Goal: Information Seeking & Learning: Learn about a topic

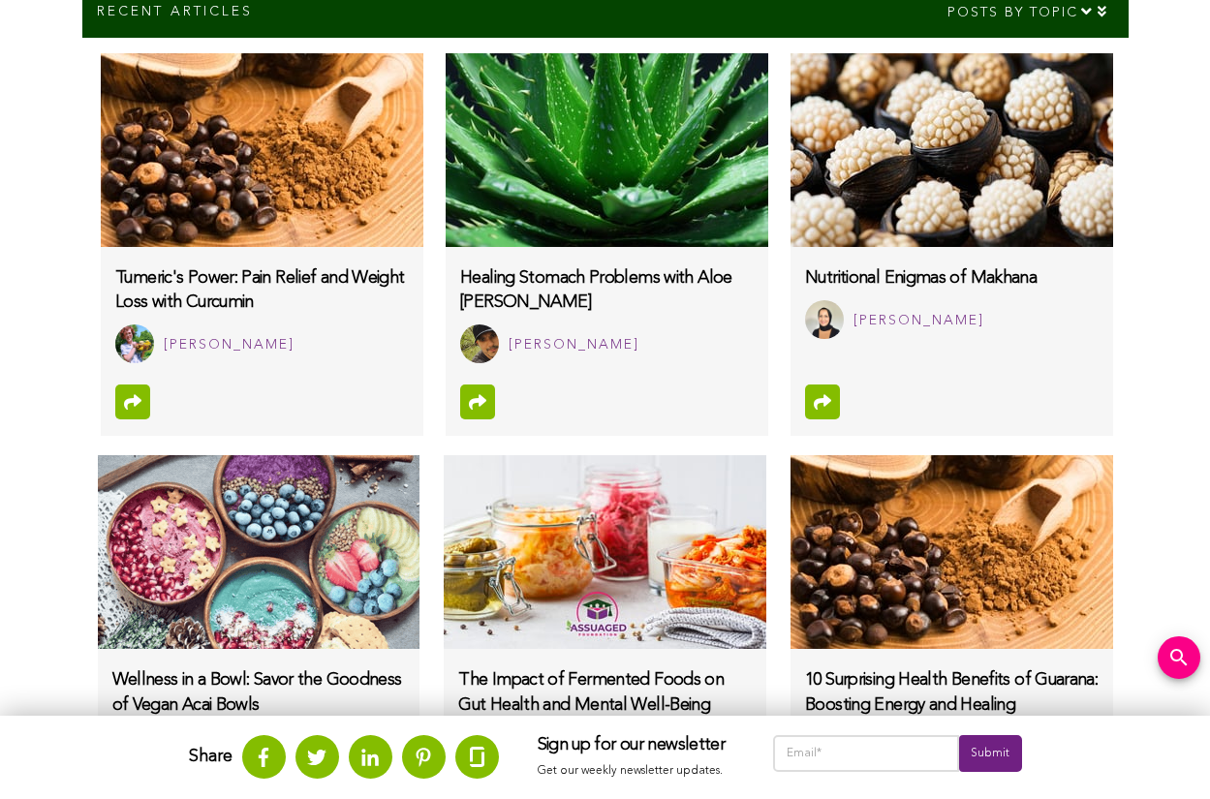
scroll to position [1373, 0]
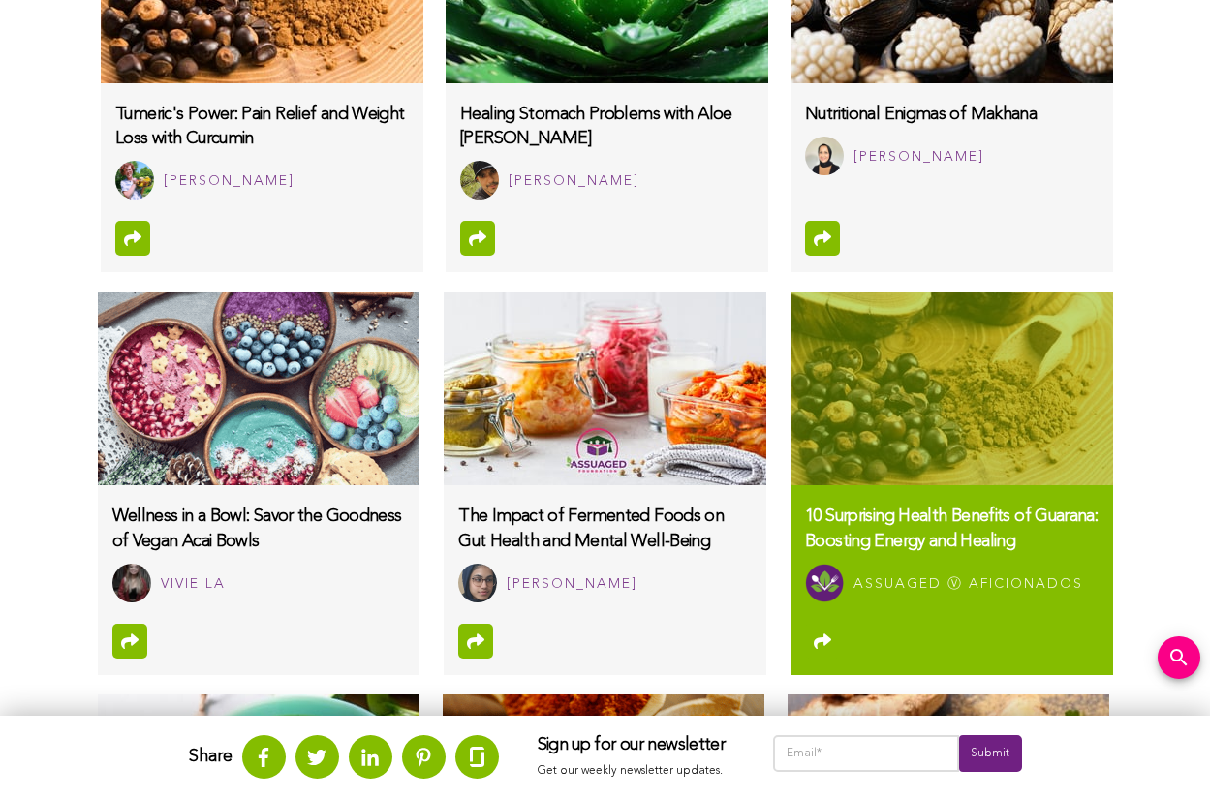
click at [951, 386] on img at bounding box center [951, 389] width 322 height 194
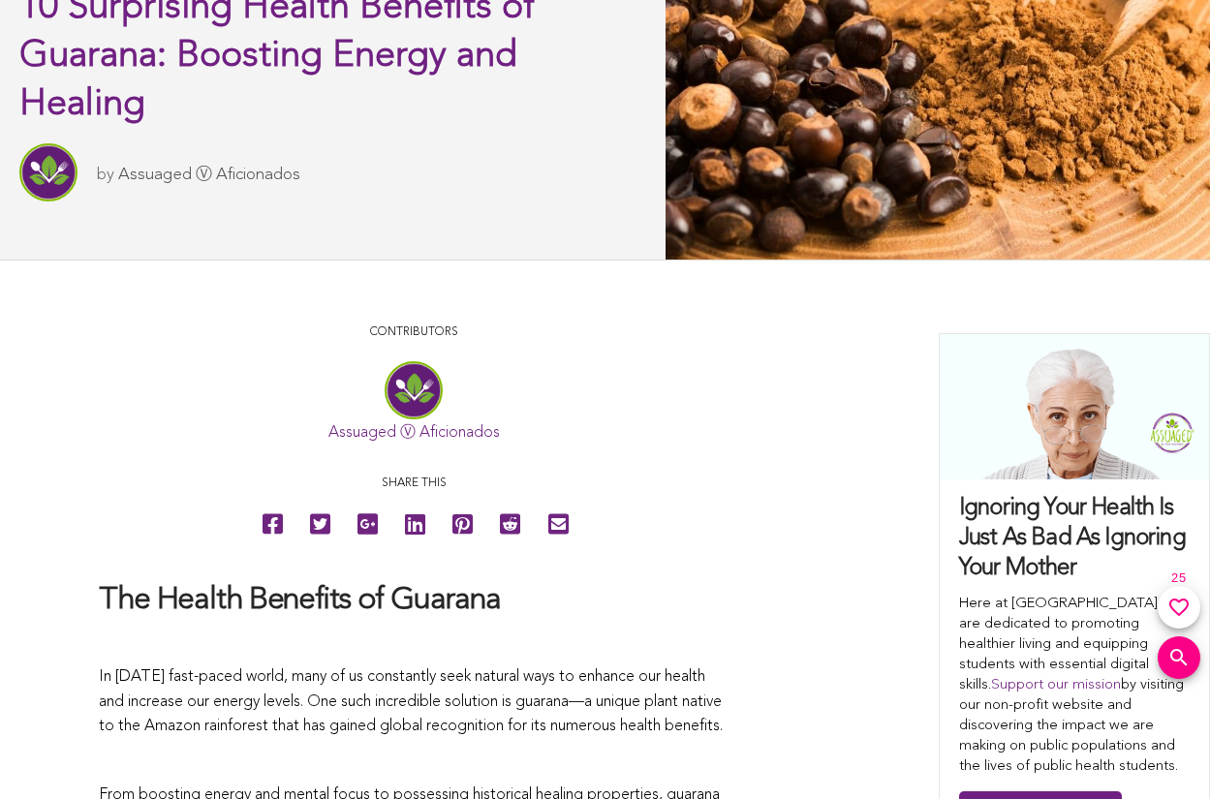
scroll to position [289, 0]
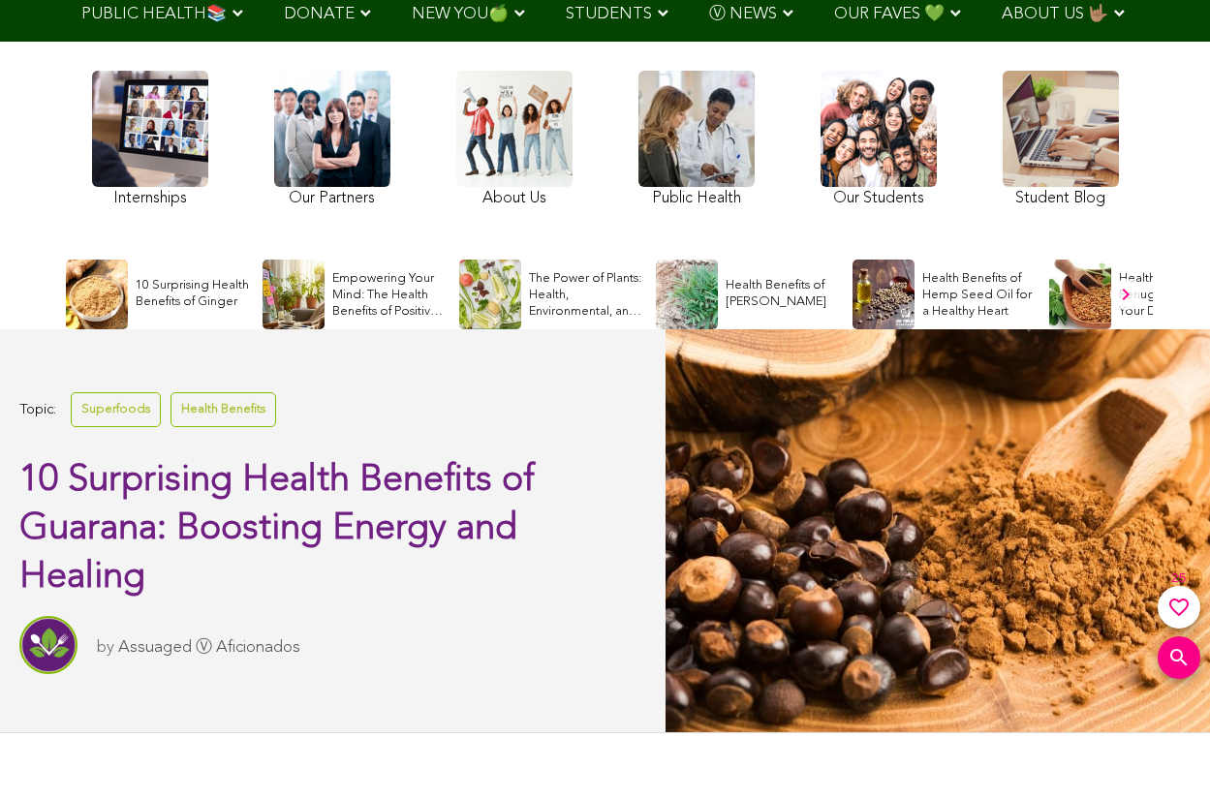
click at [149, 139] on link at bounding box center [150, 141] width 116 height 141
